Goal: Task Accomplishment & Management: Complete application form

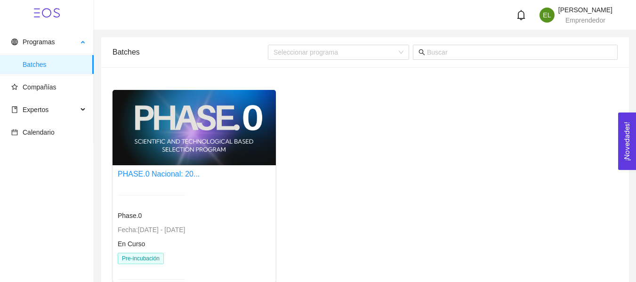
drag, startPoint x: 43, startPoint y: 68, endPoint x: 91, endPoint y: 74, distance: 48.0
click at [43, 68] on span "Batches" at bounding box center [55, 64] width 64 height 19
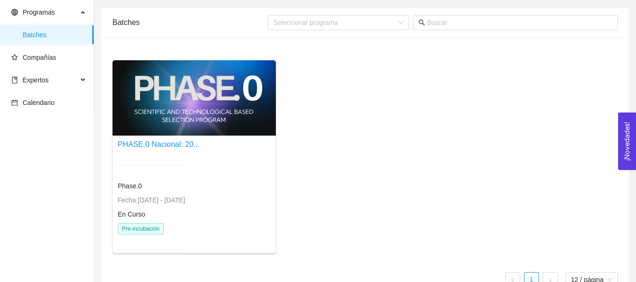
scroll to position [53, 0]
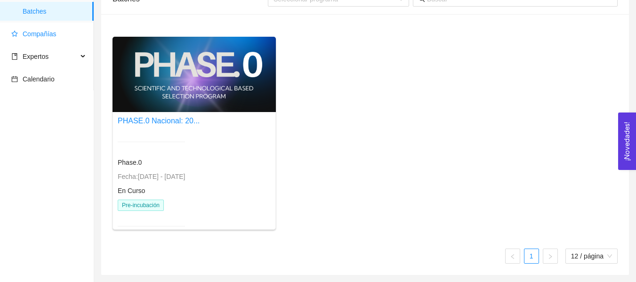
click at [65, 39] on span "Compañías" at bounding box center [48, 33] width 75 height 19
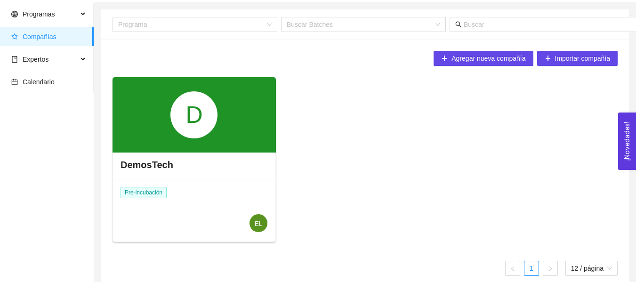
scroll to position [40, 0]
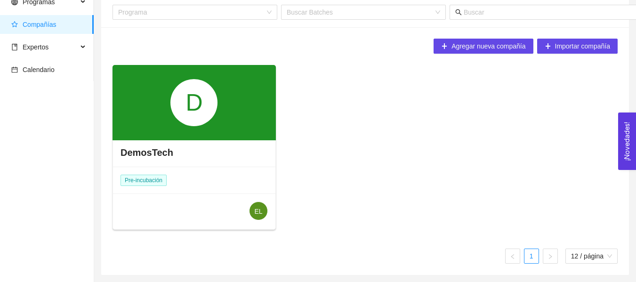
click at [191, 111] on div "D" at bounding box center [194, 102] width 47 height 47
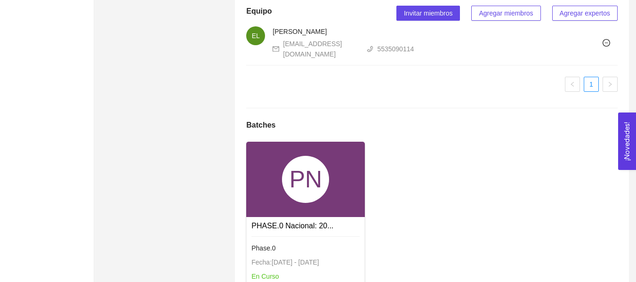
click at [325, 180] on div "PN" at bounding box center [305, 179] width 47 height 47
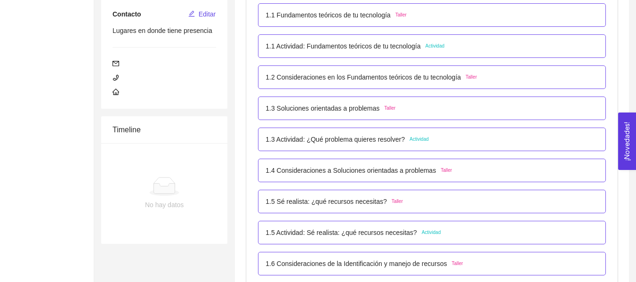
scroll to position [330, 0]
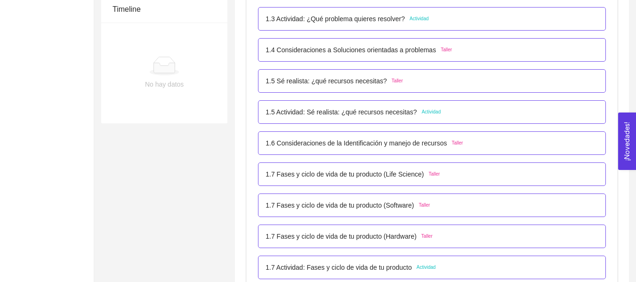
click at [350, 170] on p "1.7 Fases y ciclo de vida de tu producto (Life Science)" at bounding box center [345, 174] width 158 height 10
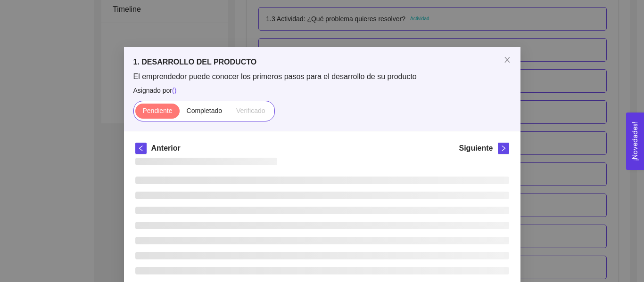
click at [643, 141] on button "¡Novedades! 0" at bounding box center [635, 141] width 18 height 57
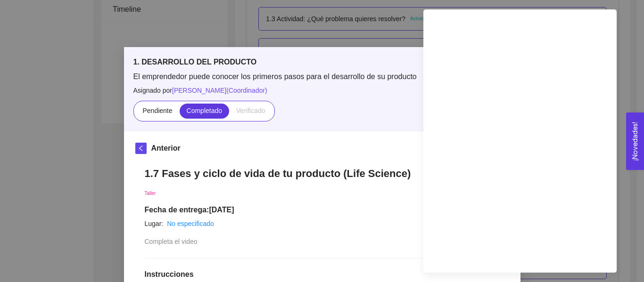
click at [396, 25] on div "1. DESARROLLO DEL PRODUCTO El emprendedor puede conocer los primeros pasos para…" at bounding box center [322, 141] width 644 height 282
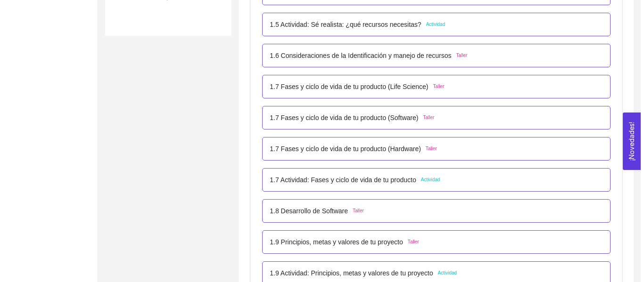
scroll to position [424, 0]
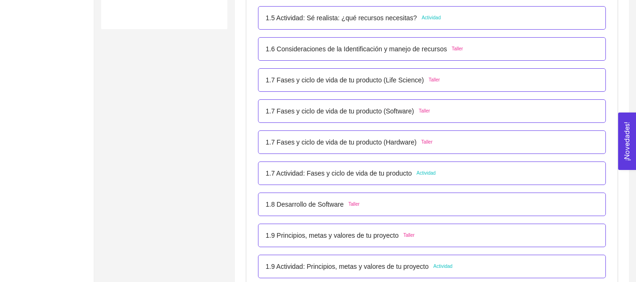
click at [373, 173] on p "1.7 Actividad: Fases y ciclo de vida de tu producto" at bounding box center [339, 173] width 147 height 10
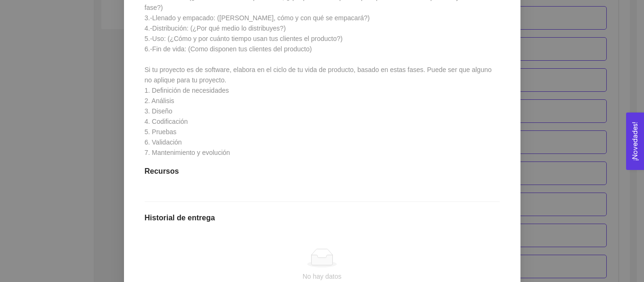
scroll to position [283, 0]
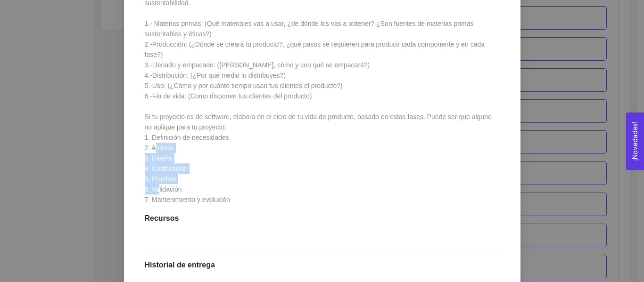
drag, startPoint x: 236, startPoint y: 183, endPoint x: 136, endPoint y: 145, distance: 106.3
click at [136, 145] on div "1.7 Actividad: Fases y ciclo de vida de tu producto Actividad Lugar: No especif…" at bounding box center [322, 150] width 374 height 550
click at [236, 165] on div "1.7 Actividad: Fases y ciclo de vida de tu producto Actividad Lugar: No especif…" at bounding box center [322, 150] width 374 height 550
drag, startPoint x: 239, startPoint y: 193, endPoint x: 132, endPoint y: 144, distance: 117.4
click at [135, 144] on div "1.7 Actividad: Fases y ciclo de vida de tu producto Actividad Lugar: No especif…" at bounding box center [322, 150] width 374 height 550
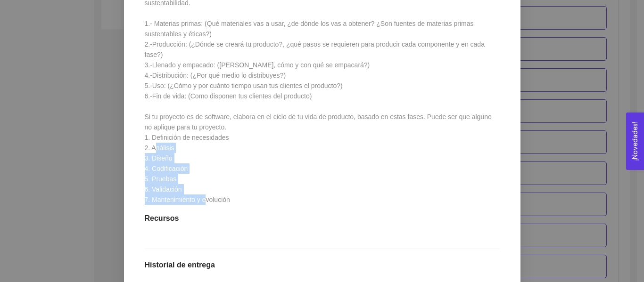
copy span "3. Diseño 4. Codificación 5. Pruebas 6. Validación 7. Mantenimiento y evolución"
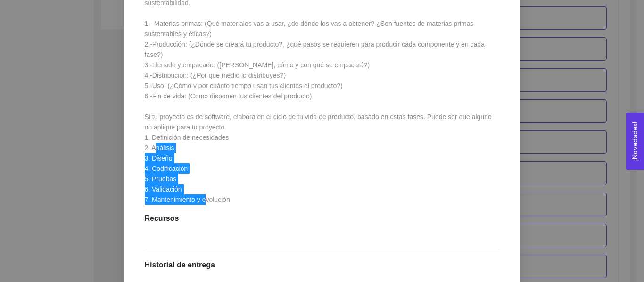
scroll to position [458, 0]
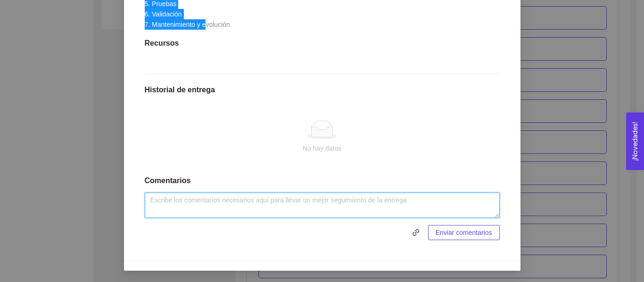
click at [214, 199] on textarea at bounding box center [322, 205] width 355 height 25
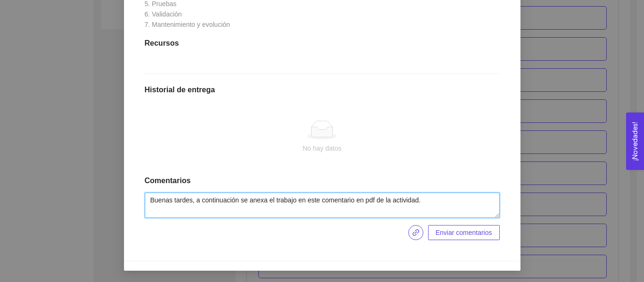
type textarea "Buenas tardes, a continuación se anexa el trabajo en este comentario en pdf de …"
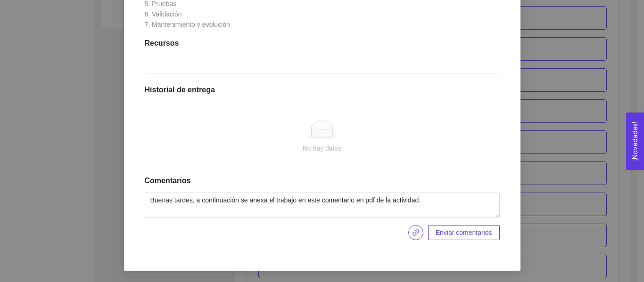
click at [416, 234] on icon "link" at bounding box center [416, 233] width 8 height 8
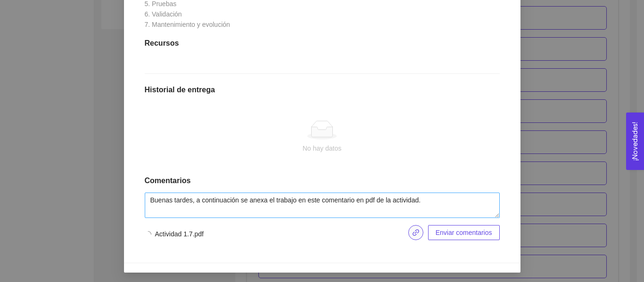
scroll to position [460, 0]
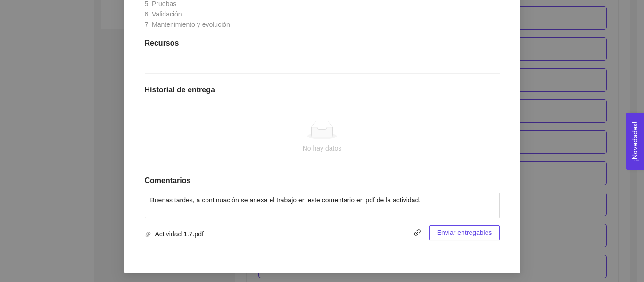
click at [461, 228] on span "Enviar entregables" at bounding box center [464, 233] width 55 height 10
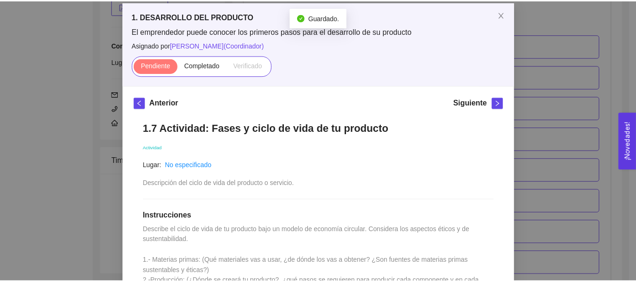
scroll to position [0, 0]
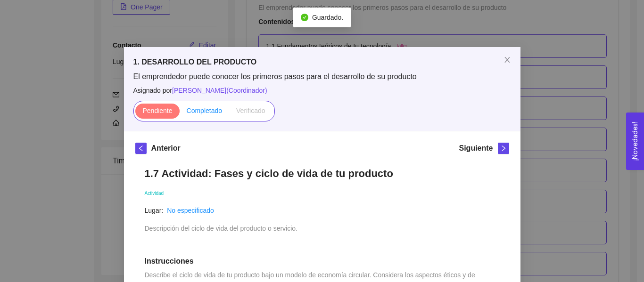
click at [199, 114] on span "Completado" at bounding box center [205, 111] width 36 height 8
click at [179, 113] on input "Completado" at bounding box center [179, 113] width 0 height 0
click at [562, 110] on div "1. DESARROLLO DEL PRODUCTO El emprendedor puede conocer los primeros pasos para…" at bounding box center [322, 141] width 644 height 282
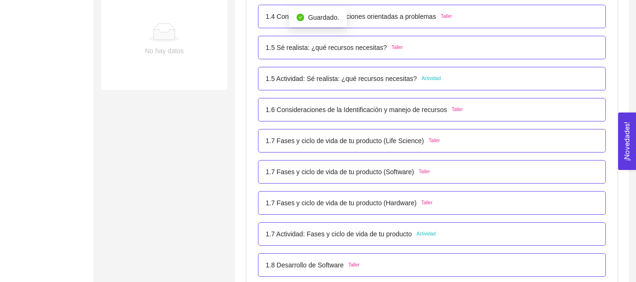
scroll to position [367, 0]
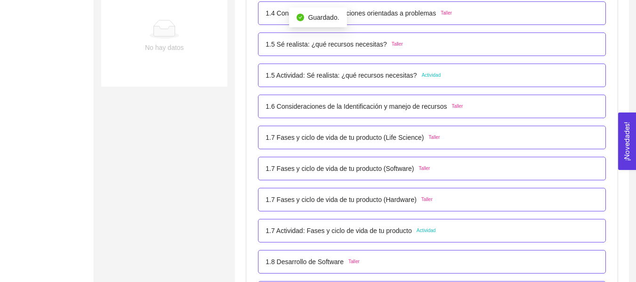
click at [399, 197] on p "1.7 Fases y ciclo de vida de tu producto (Hardware)" at bounding box center [341, 200] width 151 height 10
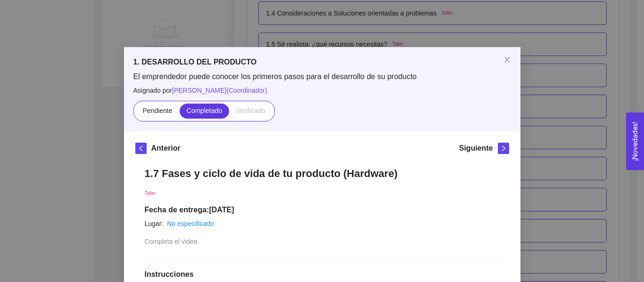
click at [540, 147] on div "1. DESARROLLO DEL PRODUCTO El emprendedor puede conocer los primeros pasos para…" at bounding box center [322, 141] width 644 height 282
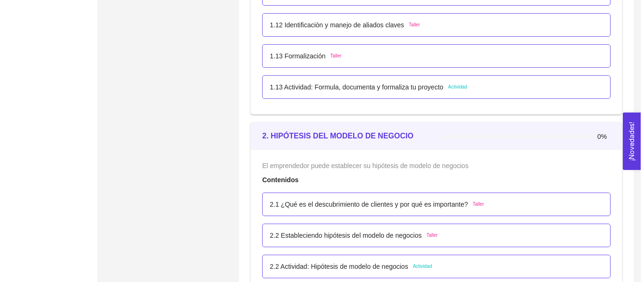
scroll to position [791, 0]
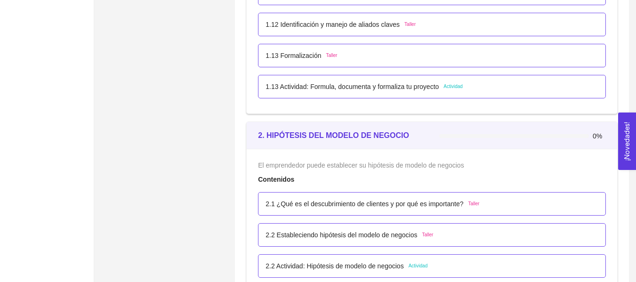
click at [411, 91] on p "1.13 Actividad: Formula, documenta y formaliza tu proyecto" at bounding box center [352, 87] width 173 height 10
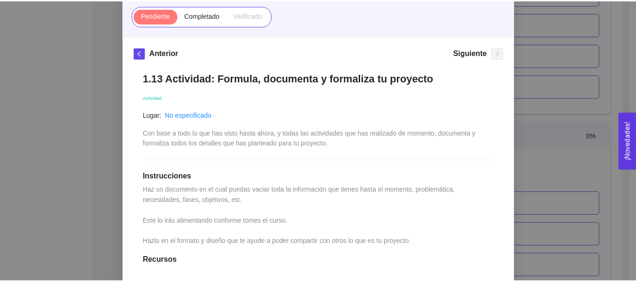
scroll to position [77, 0]
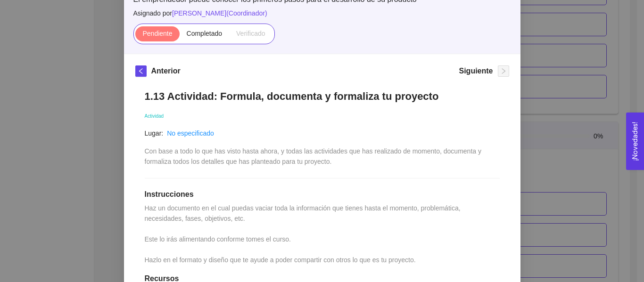
click at [537, 103] on div "1. DESARROLLO DEL PRODUCTO El emprendedor puede conocer los primeros pasos para…" at bounding box center [322, 141] width 644 height 282
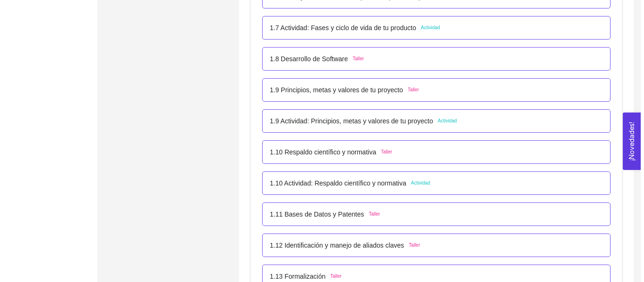
scroll to position [555, 0]
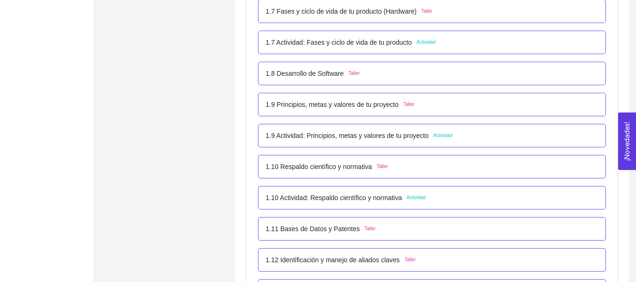
click at [469, 137] on div "1.9 Actividad: Principios, metas y valores de tu proyecto Actividad" at bounding box center [432, 136] width 333 height 10
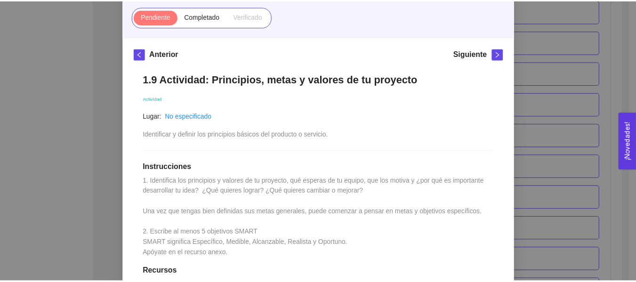
scroll to position [188, 0]
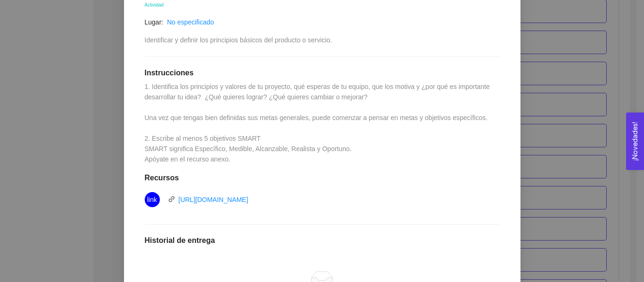
click at [488, 109] on div "1.9 Actividad: Principios, metas y valores de tu proyecto Actividad Lugar: No e…" at bounding box center [322, 184] width 374 height 431
click at [520, 106] on div "1. DESARROLLO DEL PRODUCTO El emprendedor puede conocer los primeros pasos para…" at bounding box center [322, 141] width 644 height 282
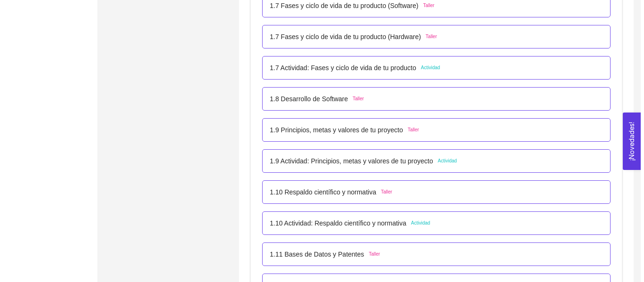
scroll to position [508, 0]
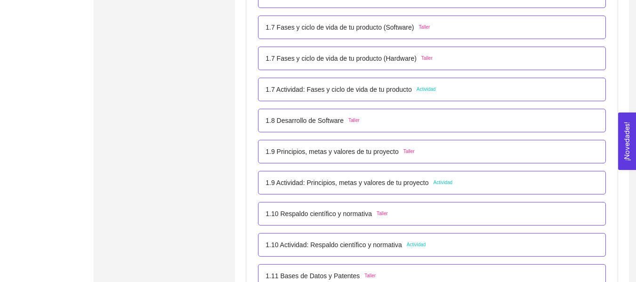
click at [411, 121] on div "1.8 Desarrollo de Software Taller" at bounding box center [432, 120] width 333 height 10
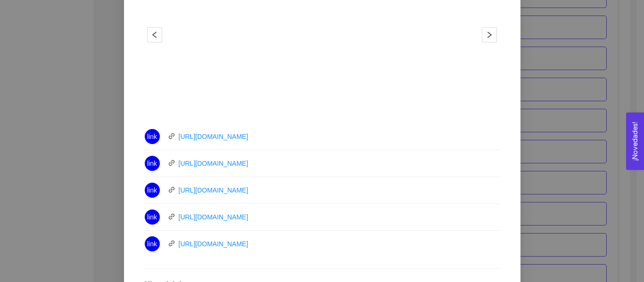
scroll to position [367, 0]
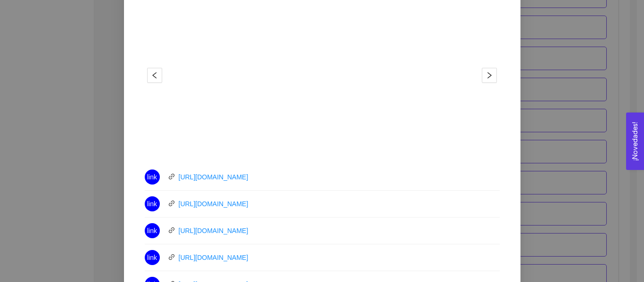
click at [567, 118] on div "1. DESARROLLO DEL PRODUCTO El emprendedor puede conocer los primeros pasos para…" at bounding box center [322, 141] width 644 height 282
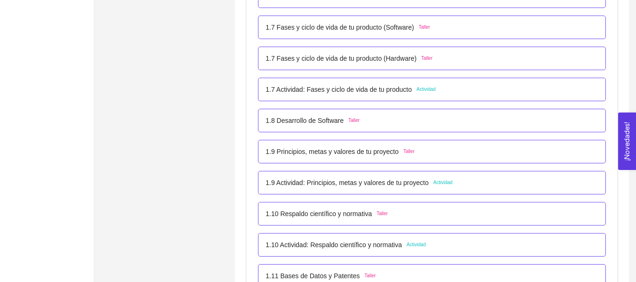
click at [517, 155] on div "1.9 Principios, metas y valores de tu proyecto Taller" at bounding box center [432, 152] width 333 height 10
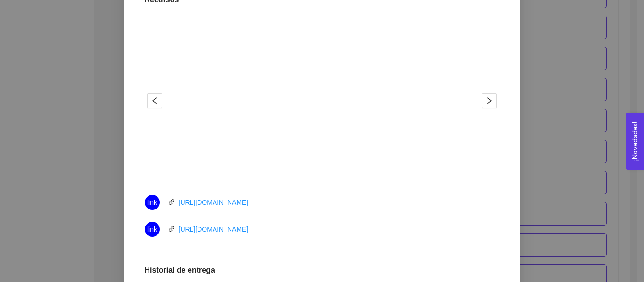
scroll to position [330, 0]
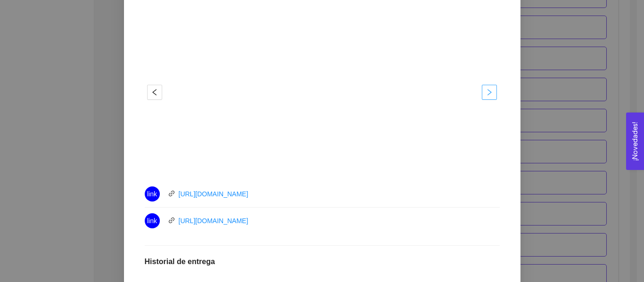
click at [490, 95] on span "right" at bounding box center [489, 93] width 14 height 8
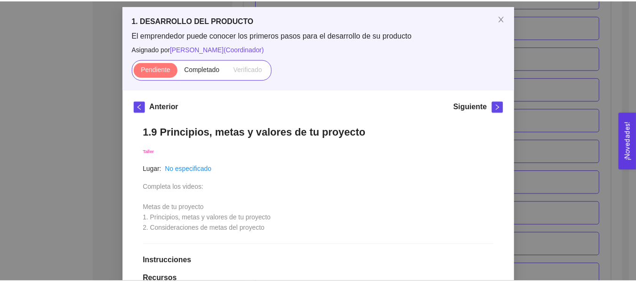
scroll to position [94, 0]
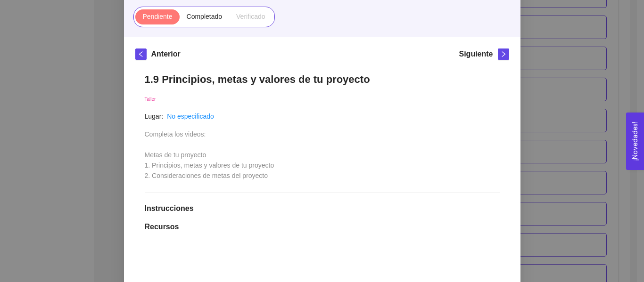
click at [576, 104] on div "1. DESARROLLO DEL PRODUCTO El emprendedor puede conocer los primeros pasos para…" at bounding box center [322, 141] width 644 height 282
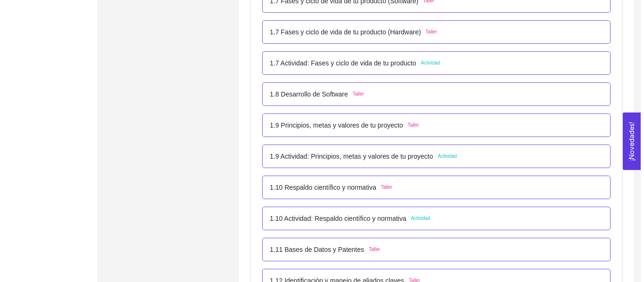
scroll to position [518, 0]
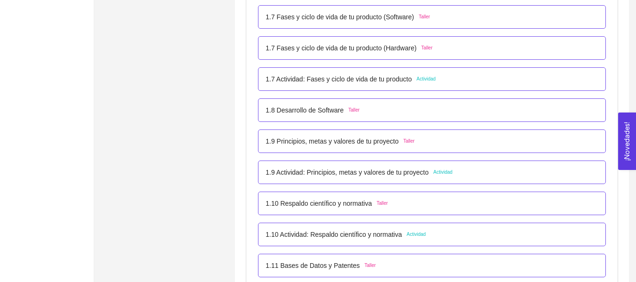
click at [354, 111] on span "Taller" at bounding box center [354, 110] width 11 height 8
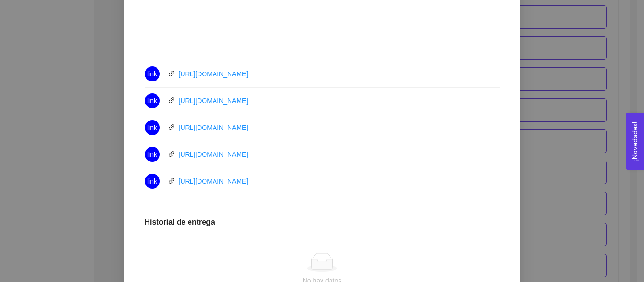
scroll to position [376, 0]
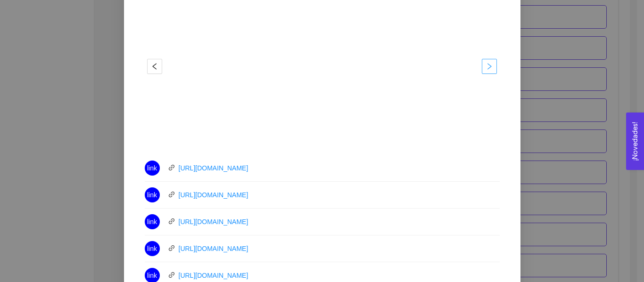
click at [489, 71] on button "button" at bounding box center [488, 66] width 15 height 15
click at [485, 65] on icon "right" at bounding box center [489, 67] width 8 height 8
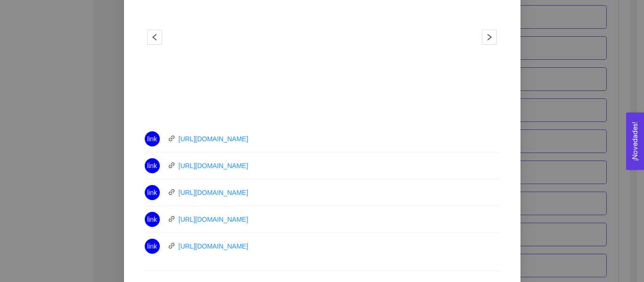
scroll to position [329, 0]
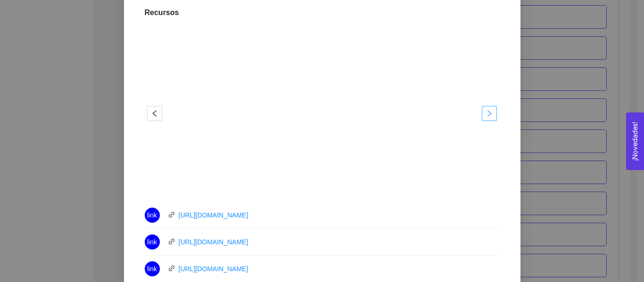
click at [485, 113] on icon "right" at bounding box center [489, 114] width 8 height 8
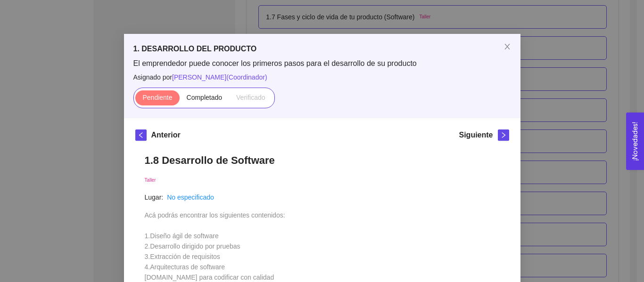
scroll to position [0, 0]
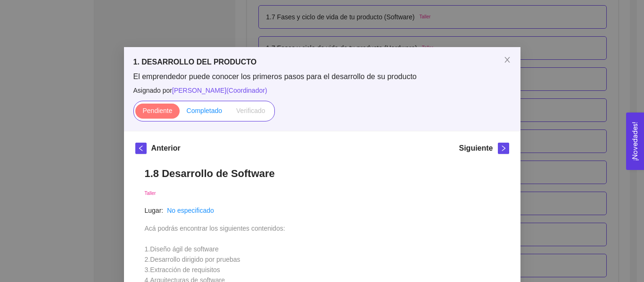
click at [212, 110] on span "Completado" at bounding box center [205, 111] width 36 height 8
click at [179, 113] on input "Completado" at bounding box center [179, 113] width 0 height 0
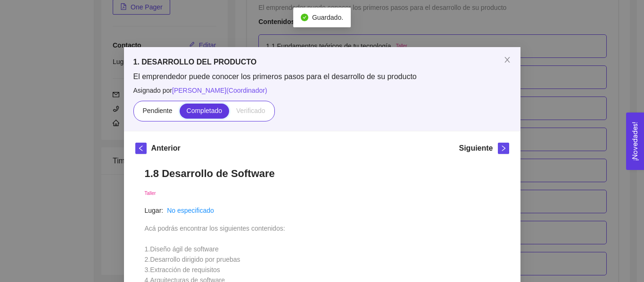
scroll to position [518, 0]
click at [575, 88] on div "1. DESARROLLO DEL PRODUCTO El emprendedor puede conocer los primeros pasos para…" at bounding box center [322, 141] width 644 height 282
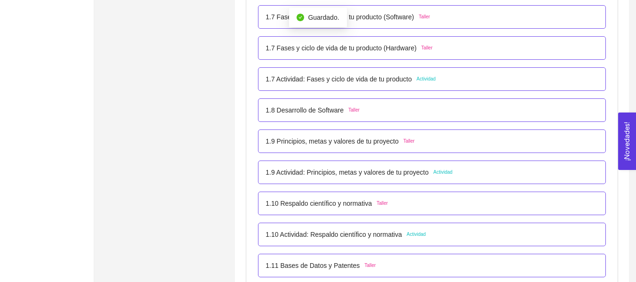
click at [413, 142] on div "1.9 Principios, metas y valores de tu proyecto Taller" at bounding box center [432, 141] width 333 height 10
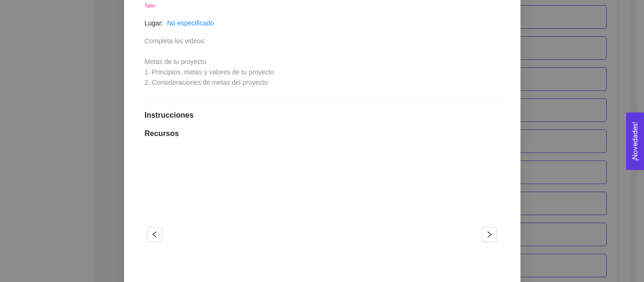
scroll to position [188, 0]
click at [491, 230] on span "right" at bounding box center [489, 234] width 14 height 8
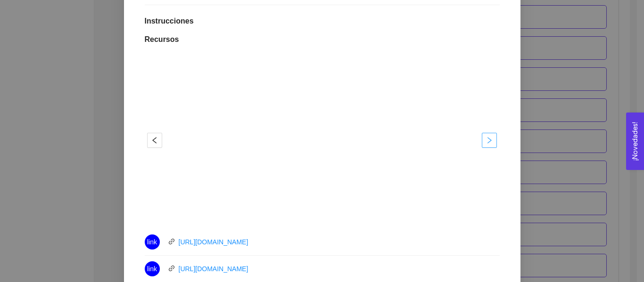
scroll to position [283, 0]
click at [554, 166] on div "1. DESARROLLO DEL PRODUCTO El emprendedor puede conocer los primeros pasos para…" at bounding box center [322, 141] width 644 height 282
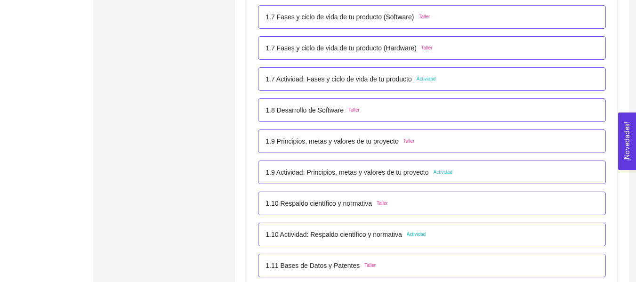
click at [380, 177] on p "1.9 Actividad: Principios, metas y valores de tu proyecto" at bounding box center [347, 172] width 163 height 10
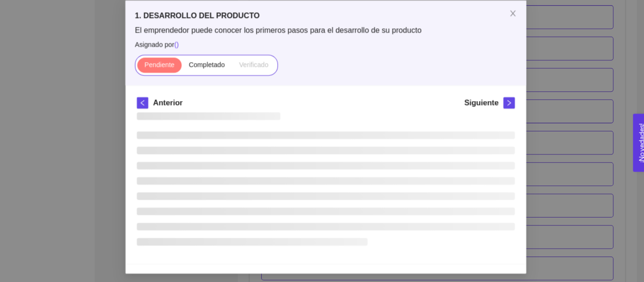
scroll to position [0, 0]
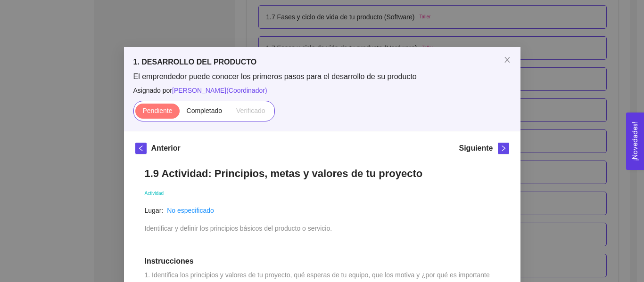
click at [591, 131] on div "1. DESARROLLO DEL PRODUCTO El emprendedor puede conocer los primeros pasos para…" at bounding box center [322, 141] width 644 height 282
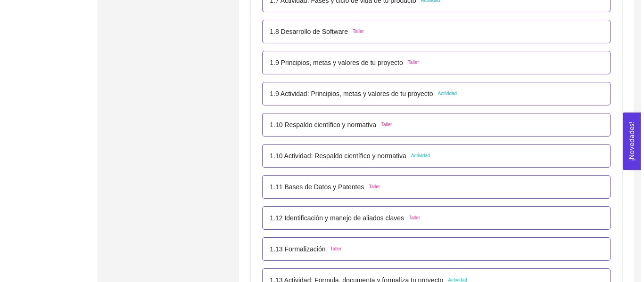
scroll to position [612, 0]
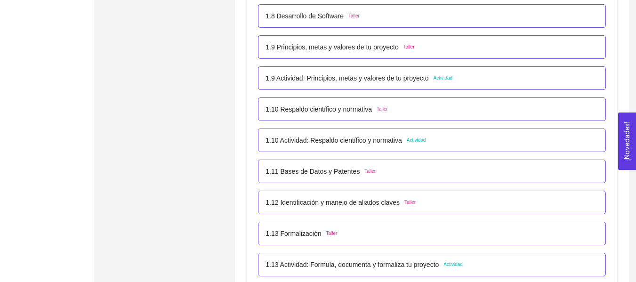
click at [354, 87] on div "1.9 Actividad: Principios, metas y valores de tu proyecto Actividad" at bounding box center [432, 78] width 348 height 24
click at [355, 86] on div "1.9 Actividad: Principios, metas y valores de tu proyecto Actividad" at bounding box center [432, 78] width 348 height 24
click at [364, 82] on p "1.9 Actividad: Principios, metas y valores de tu proyecto" at bounding box center [347, 78] width 163 height 10
click at [0, 0] on span "El emprendedor puede conocer los primeros pasos para el desarrollo de su produc…" at bounding box center [0, 0] width 0 height 0
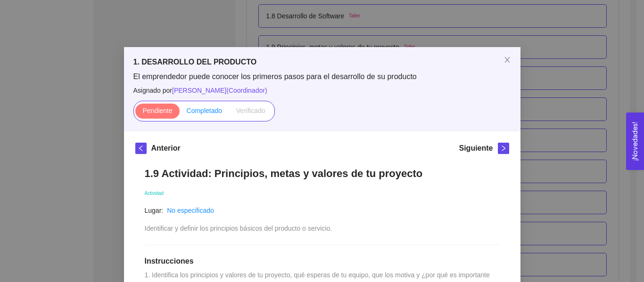
click at [208, 116] on label "Completado" at bounding box center [204, 111] width 50 height 15
click at [179, 113] on input "Completado" at bounding box center [179, 113] width 0 height 0
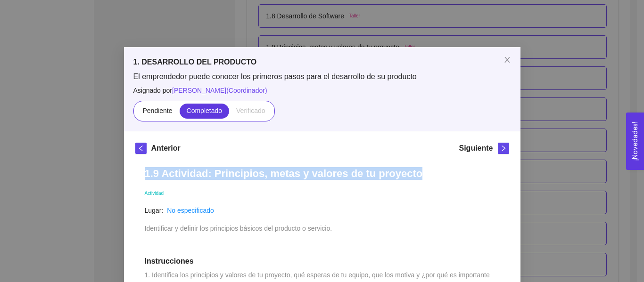
drag, startPoint x: 408, startPoint y: 179, endPoint x: 141, endPoint y: 179, distance: 266.2
click at [145, 179] on h1 "1.9 Actividad: Principios, metas y valores de tu proyecto" at bounding box center [322, 173] width 355 height 13
copy h1 "1.9 Actividad: Principios, metas y valores de tu proyecto"
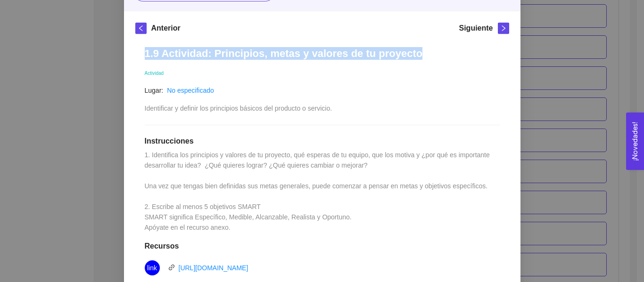
scroll to position [141, 0]
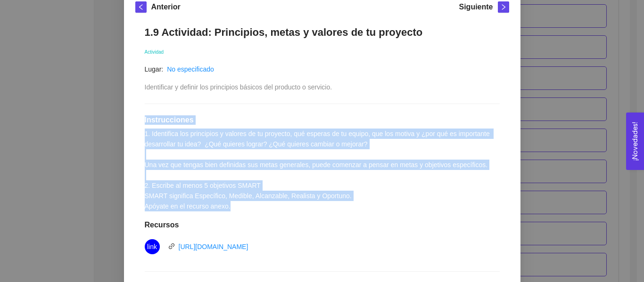
drag, startPoint x: 138, startPoint y: 119, endPoint x: 360, endPoint y: 210, distance: 240.7
click at [360, 210] on div "1.9 Actividad: Principios, metas y valores de tu proyecto Actividad Lugar: No e…" at bounding box center [322, 205] width 374 height 379
copy div "Instrucciones 1. Identifica los principios y valores de tu proyecto, qué espera…"
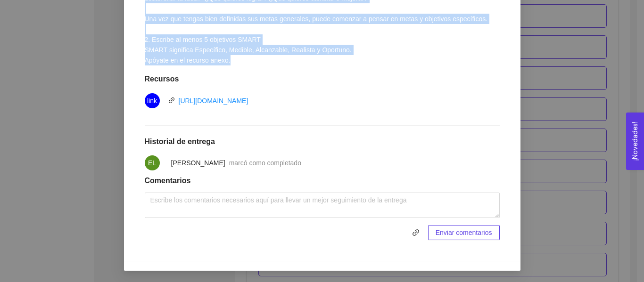
scroll to position [99, 0]
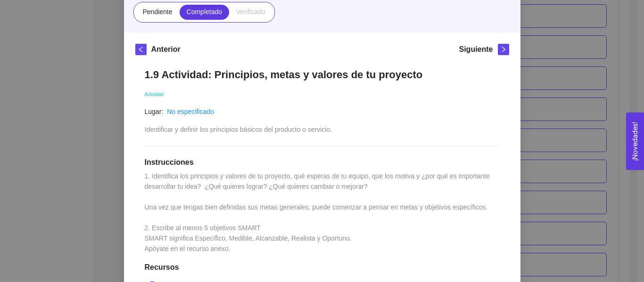
click at [550, 76] on div "1. DESARROLLO DEL PRODUCTO El emprendedor puede conocer los primeros pasos para…" at bounding box center [322, 141] width 644 height 282
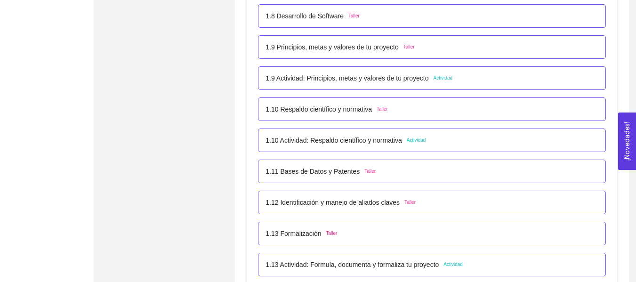
click at [416, 55] on div "1.9 Principios, metas y valores de tu proyecto Taller" at bounding box center [432, 47] width 348 height 24
click at [418, 47] on div "1.9 Principios, metas y valores de tu proyecto Taller" at bounding box center [432, 47] width 333 height 10
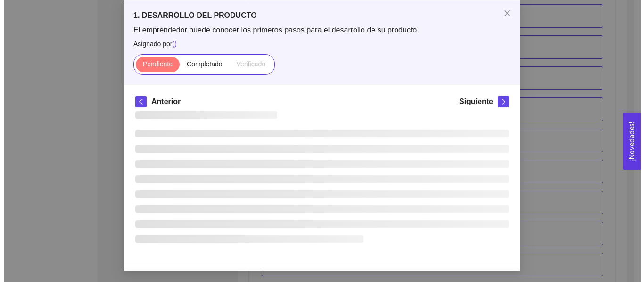
scroll to position [0, 0]
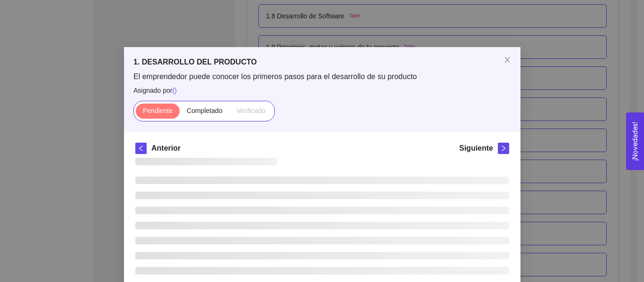
click at [418, 47] on div "1. DESARROLLO DEL PRODUCTO El emprendedor puede conocer los primeros pasos para…" at bounding box center [322, 141] width 644 height 282
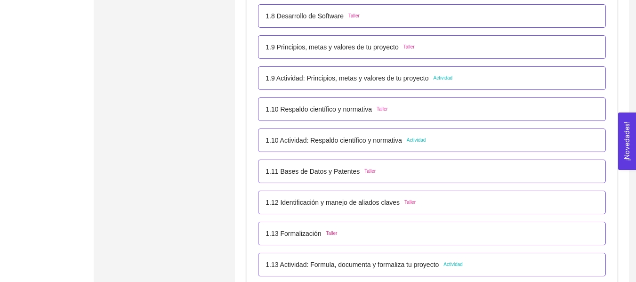
click at [387, 19] on div "1.8 Desarrollo de Software Taller" at bounding box center [432, 16] width 333 height 10
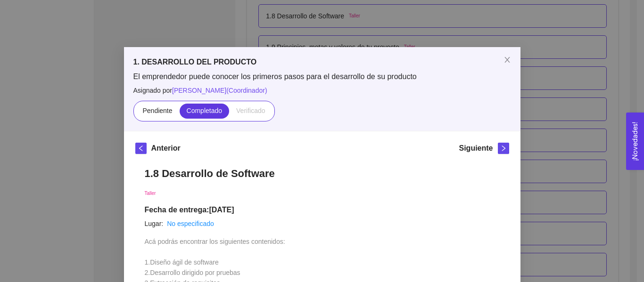
click at [484, 65] on h5 "1. DESARROLLO DEL PRODUCTO" at bounding box center [321, 62] width 377 height 11
click at [528, 41] on div "1. DESARROLLO DEL PRODUCTO El emprendedor puede conocer los primeros pasos para…" at bounding box center [322, 141] width 644 height 282
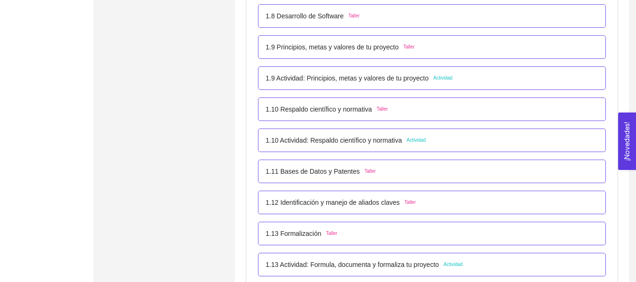
click at [435, 46] on div "1.9 Principios, metas y valores de tu proyecto Taller" at bounding box center [432, 47] width 333 height 10
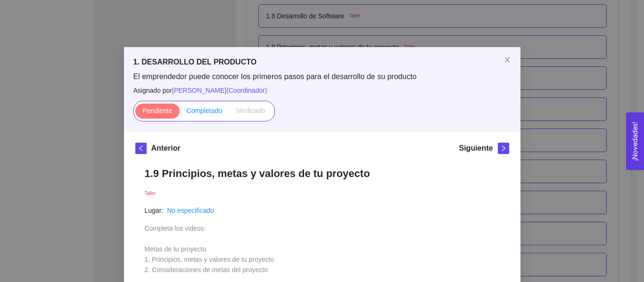
click at [211, 114] on span "Completado" at bounding box center [205, 111] width 36 height 8
click at [179, 113] on input "Completado" at bounding box center [179, 113] width 0 height 0
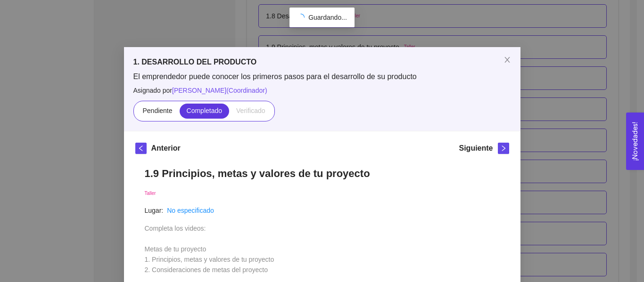
click at [544, 87] on div "1. DESARROLLO DEL PRODUCTO El emprendedor puede conocer los primeros pasos para…" at bounding box center [322, 141] width 644 height 282
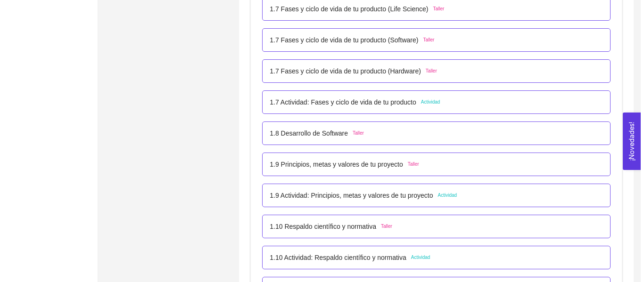
scroll to position [508, 0]
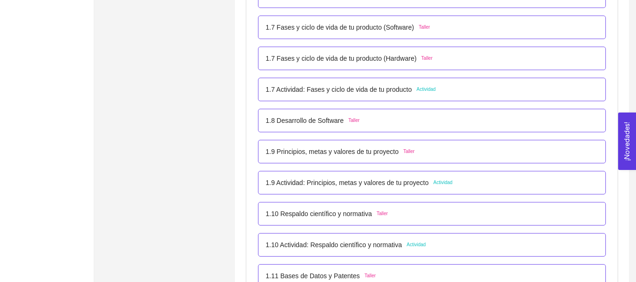
click at [360, 184] on p "1.9 Actividad: Principios, metas y valores de tu proyecto" at bounding box center [347, 183] width 163 height 10
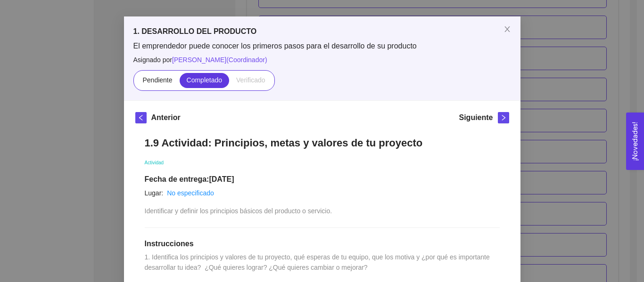
scroll to position [47, 0]
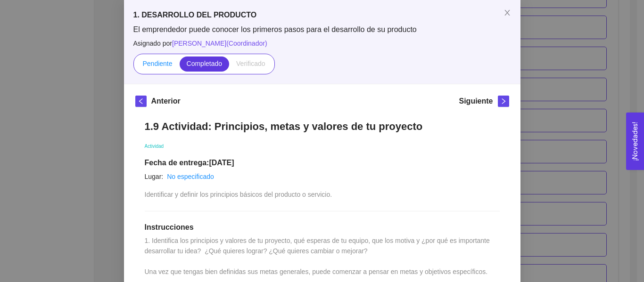
click at [168, 66] on span "Pendiente" at bounding box center [157, 64] width 30 height 8
click at [135, 66] on input "Pendiente" at bounding box center [135, 66] width 0 height 0
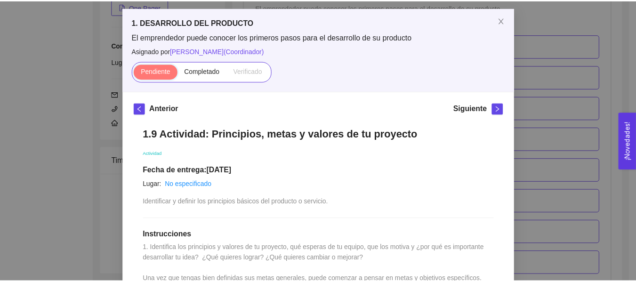
scroll to position [0, 0]
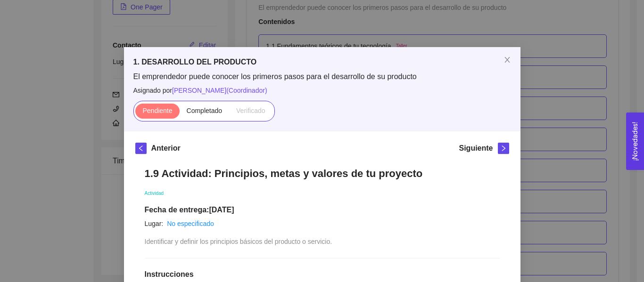
click at [542, 100] on div "1. DESARROLLO DEL PRODUCTO El emprendedor puede conocer los primeros pasos para…" at bounding box center [322, 141] width 644 height 282
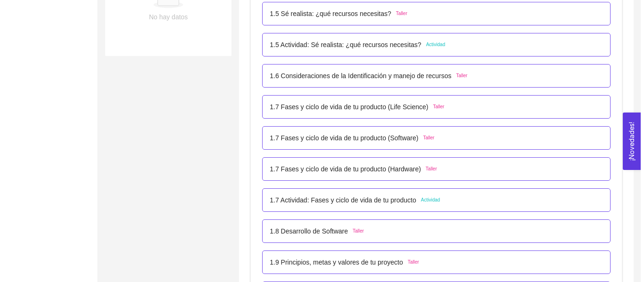
scroll to position [508, 0]
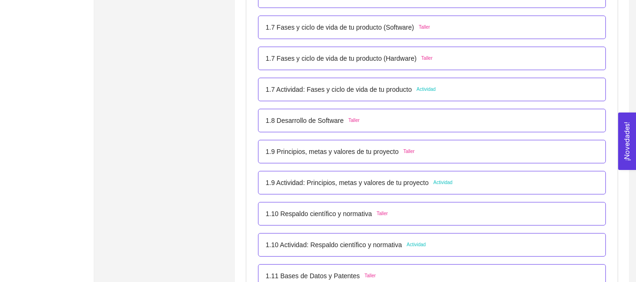
click at [384, 170] on li "1.9 Actividad: Principios, metas y valores de tu proyecto Actividad" at bounding box center [432, 182] width 348 height 31
click at [383, 179] on p "1.9 Actividad: Principios, metas y valores de tu proyecto" at bounding box center [347, 183] width 163 height 10
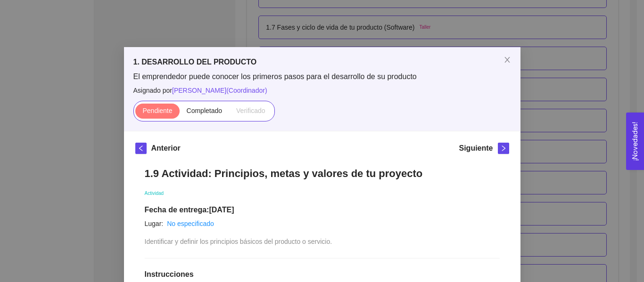
click at [530, 82] on div "1. DESARROLLO DEL PRODUCTO El emprendedor puede conocer los primeros pasos para…" at bounding box center [322, 141] width 644 height 282
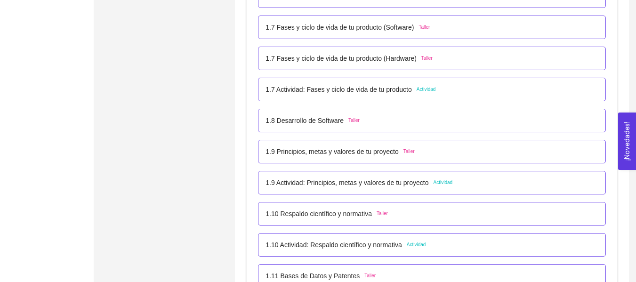
click at [455, 155] on div "1.9 Principios, metas y valores de tu proyecto Taller" at bounding box center [432, 152] width 333 height 10
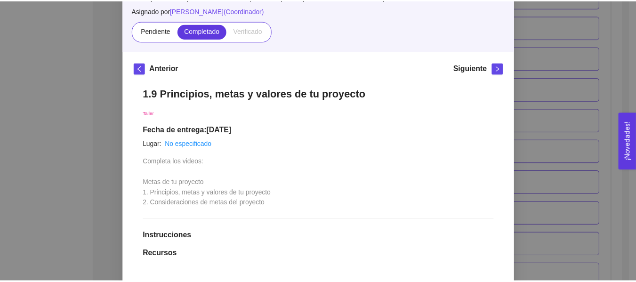
scroll to position [94, 0]
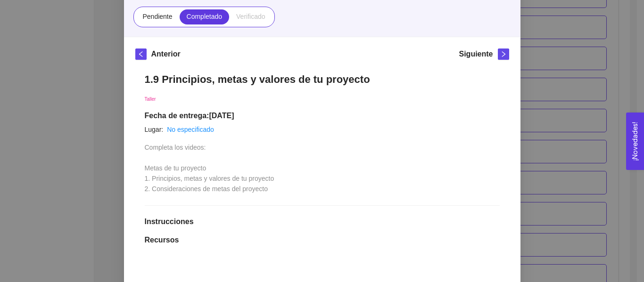
click at [67, 93] on div "1. DESARROLLO DEL PRODUCTO El emprendedor puede conocer los primeros pasos para…" at bounding box center [322, 141] width 644 height 282
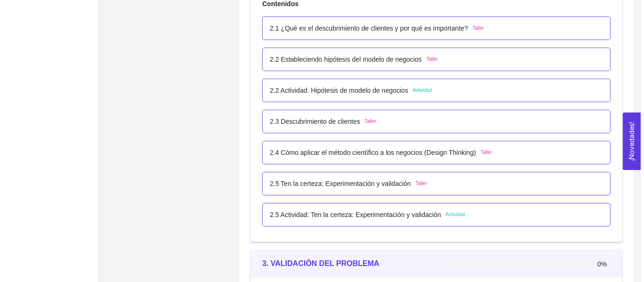
scroll to position [989, 0]
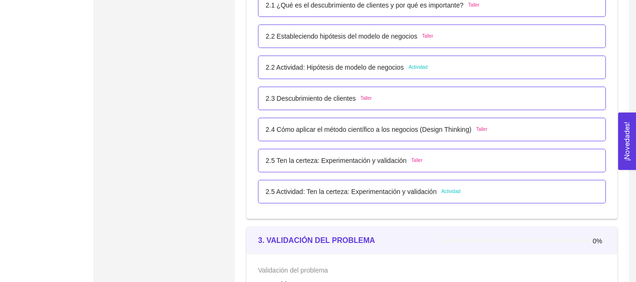
click at [426, 69] on span "Actividad" at bounding box center [418, 68] width 19 height 8
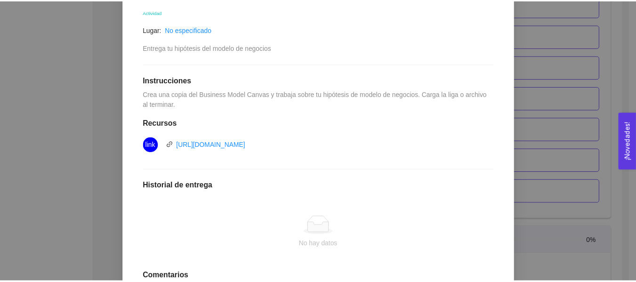
scroll to position [188, 0]
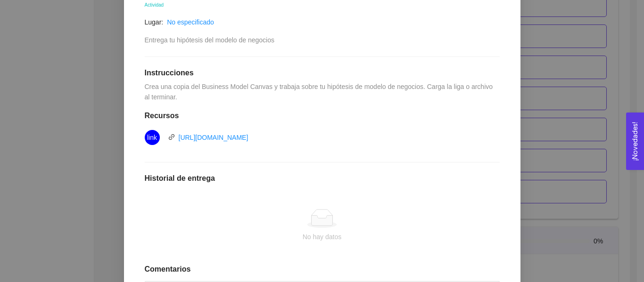
click at [551, 69] on div "2. HIPÓTESIS DEL MODELO DE NEGOCIO El emprendedor puede establecer su hipótesis…" at bounding box center [322, 141] width 644 height 282
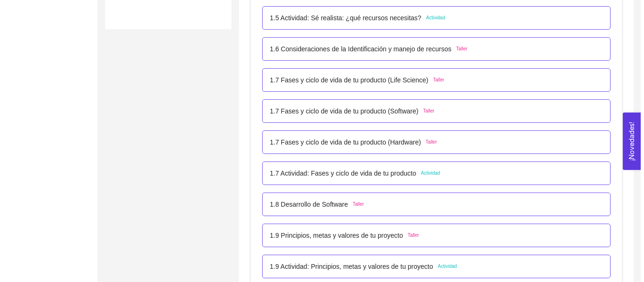
scroll to position [471, 0]
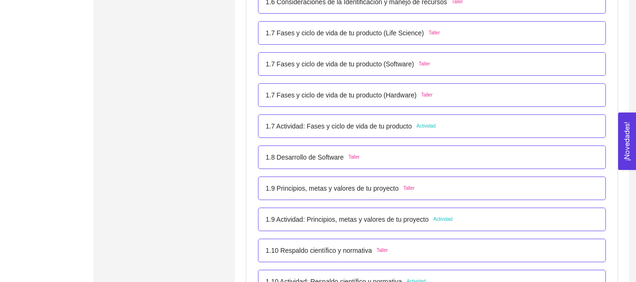
click at [416, 192] on div "1.9 Principios, metas y valores de tu proyecto Taller" at bounding box center [432, 188] width 333 height 10
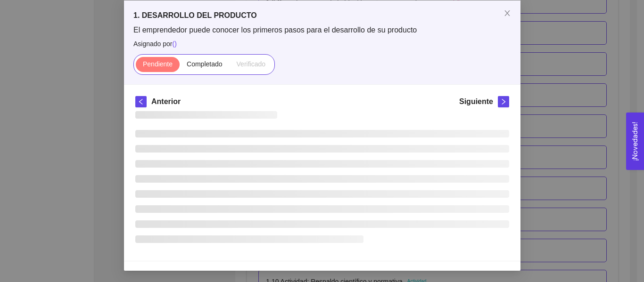
scroll to position [0, 0]
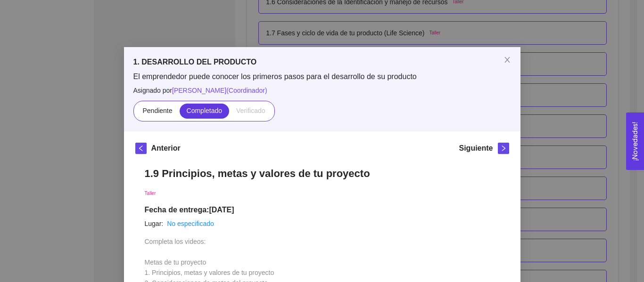
drag, startPoint x: 550, startPoint y: 103, endPoint x: 529, endPoint y: 138, distance: 40.8
click at [550, 102] on div "1. DESARROLLO DEL PRODUCTO El emprendedor puede conocer los primeros pasos para…" at bounding box center [322, 141] width 644 height 282
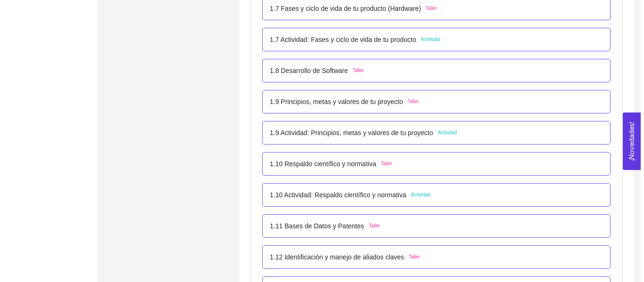
scroll to position [565, 0]
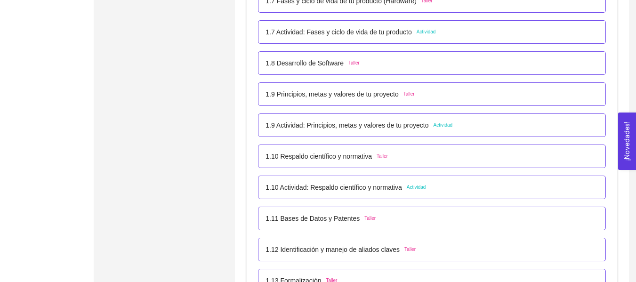
click at [455, 122] on div "1.9 Actividad: Principios, metas y valores de tu proyecto Actividad" at bounding box center [432, 125] width 333 height 10
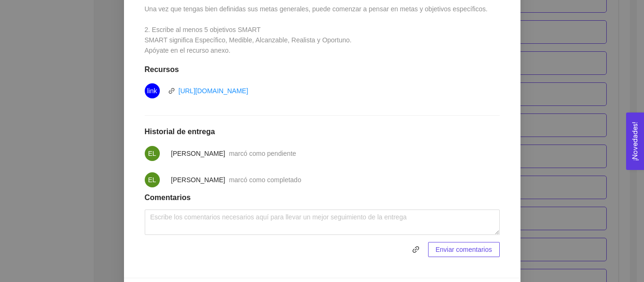
scroll to position [327, 0]
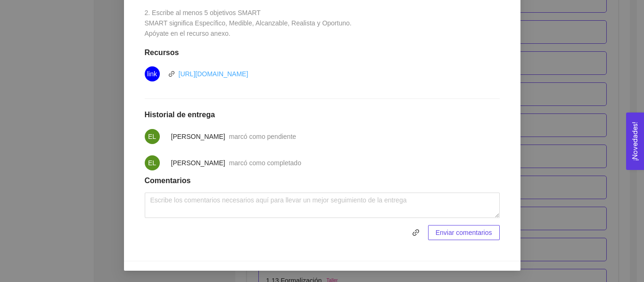
click at [248, 75] on link "[URL][DOMAIN_NAME]" at bounding box center [214, 74] width 70 height 8
